Goal: Find contact information: Find contact information

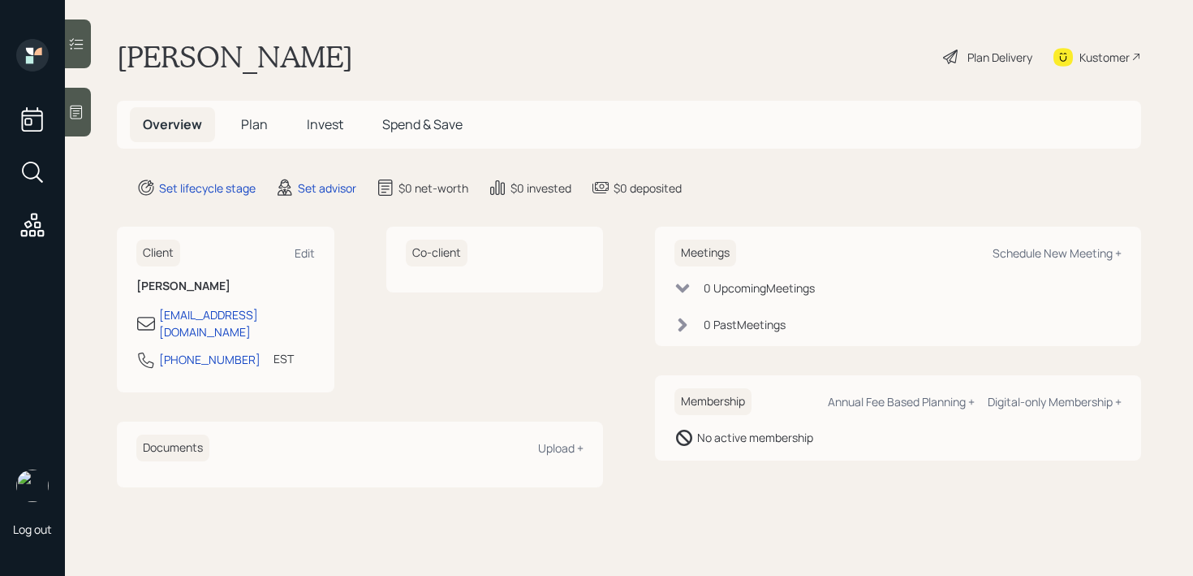
click at [71, 105] on icon at bounding box center [76, 112] width 16 height 16
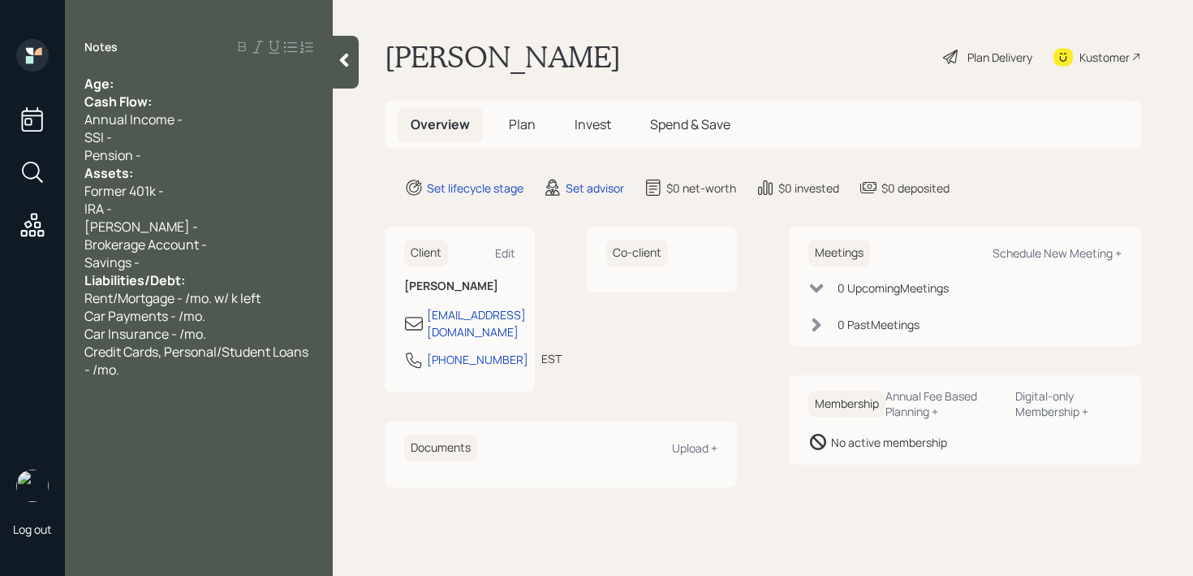
click at [185, 84] on div "Age:" at bounding box center [198, 84] width 229 height 18
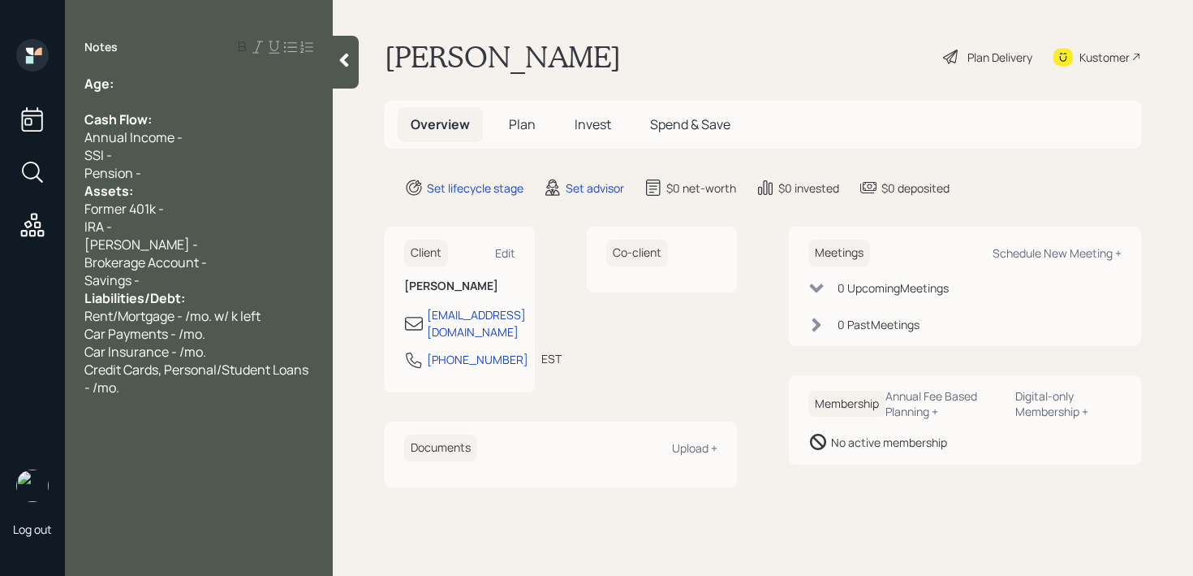
click at [156, 170] on div "Pension -" at bounding box center [198, 173] width 229 height 18
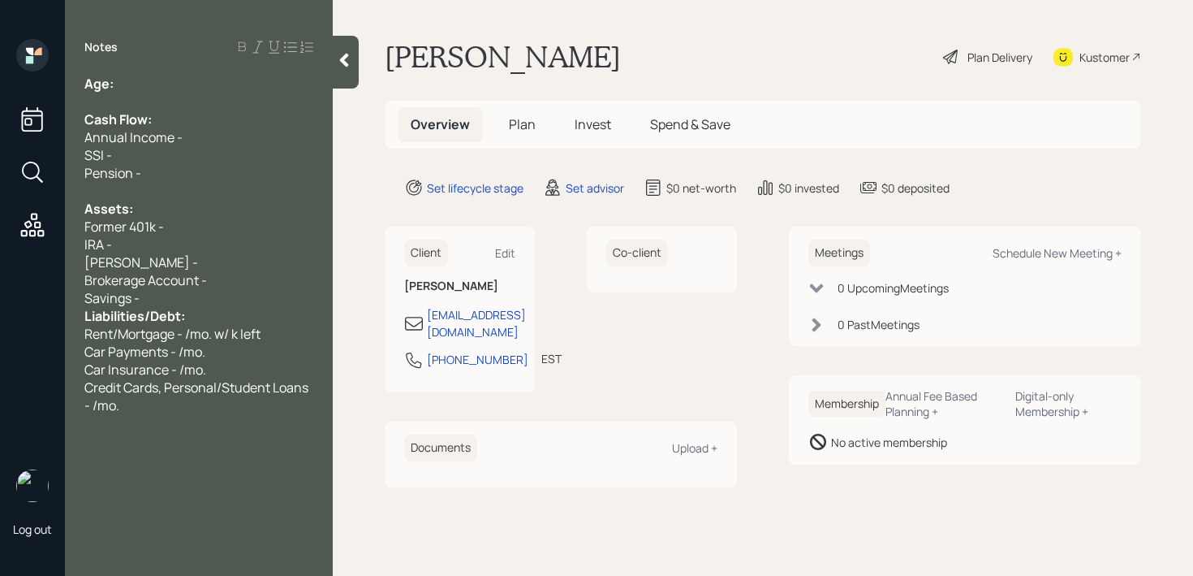
click at [179, 305] on div "Savings -" at bounding box center [198, 298] width 229 height 18
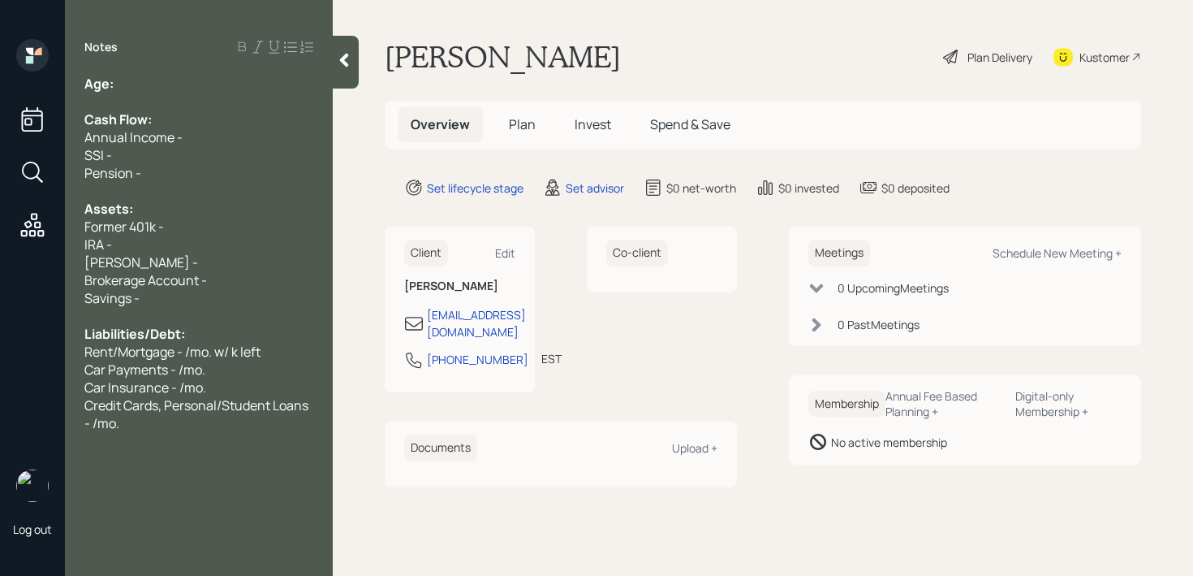
click at [170, 83] on div "Age:" at bounding box center [198, 84] width 229 height 18
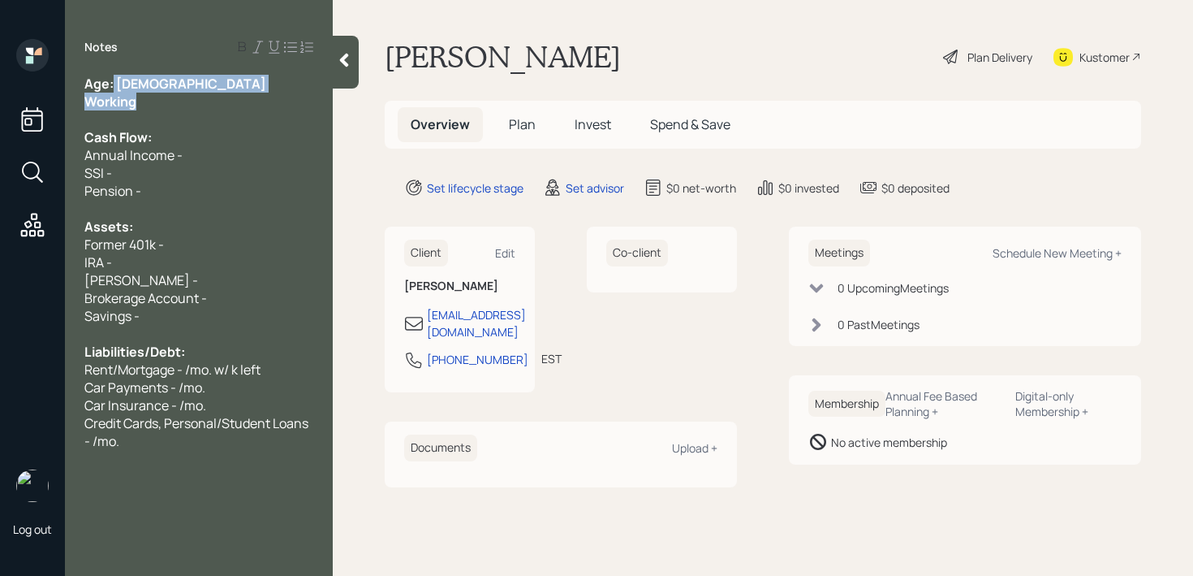
drag, startPoint x: 114, startPoint y: 86, endPoint x: 138, endPoint y: 96, distance: 25.5
click at [139, 97] on div "Age: [DEMOGRAPHIC_DATA] Working Cash Flow: Annual Income - SSI - Pension - Asse…" at bounding box center [198, 262] width 229 height 375
click at [150, 102] on div "Working" at bounding box center [198, 102] width 229 height 18
click at [150, 108] on div "Working" at bounding box center [198, 102] width 229 height 18
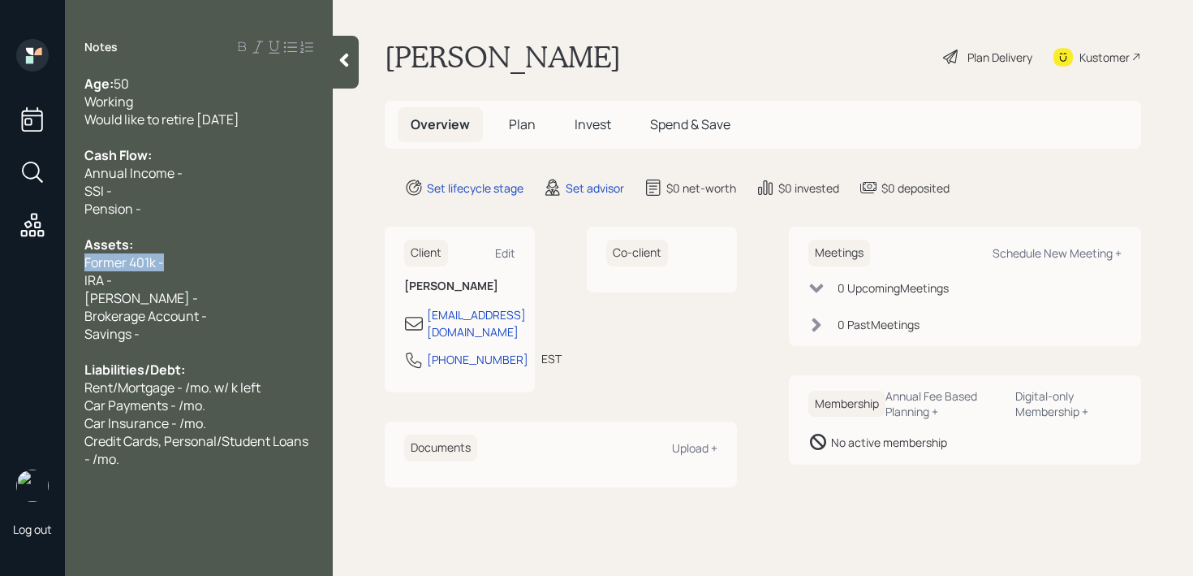
drag, startPoint x: 172, startPoint y: 265, endPoint x: 51, endPoint y: 265, distance: 121.0
click at [56, 265] on div "Log out Notes Age: [DEMOGRAPHIC_DATA] Working Would like to retire [DATE] Cash …" at bounding box center [596, 288] width 1193 height 576
click at [159, 271] on div "IRA -" at bounding box center [198, 280] width 229 height 18
click at [162, 271] on div "IRA -" at bounding box center [198, 280] width 229 height 18
drag, startPoint x: 460, startPoint y: 357, endPoint x: 425, endPoint y: 347, distance: 36.5
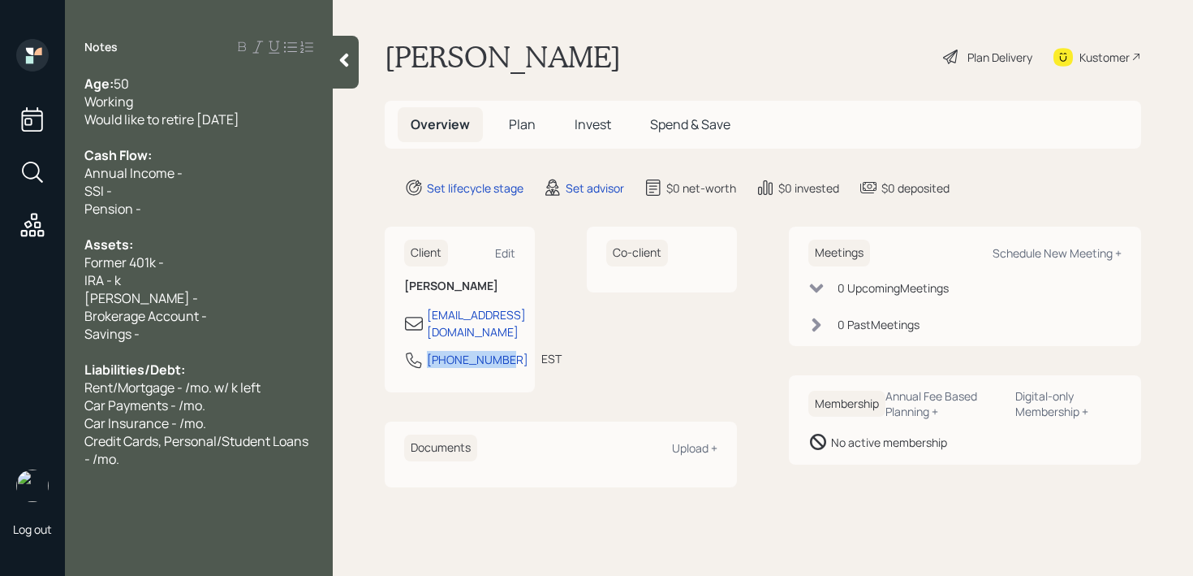
click at [425, 350] on div "[PHONE_NUMBER]" at bounding box center [466, 359] width 124 height 19
copy div "[PHONE_NUMBER]"
click at [1100, 55] on div "Kustomer" at bounding box center [1105, 57] width 50 height 17
